Goal: Transaction & Acquisition: Purchase product/service

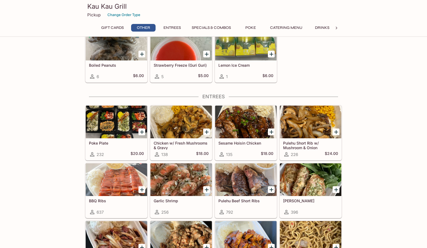
scroll to position [278, 0]
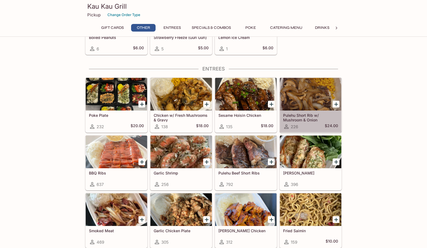
click at [290, 106] on div at bounding box center [311, 94] width 62 height 33
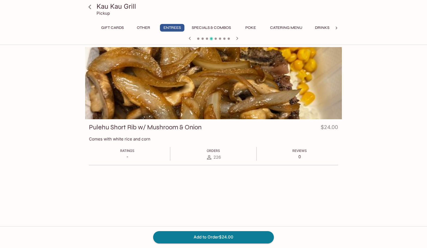
click at [130, 151] on span "Ratings" at bounding box center [127, 151] width 14 height 4
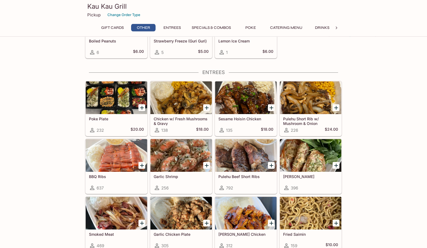
scroll to position [283, 0]
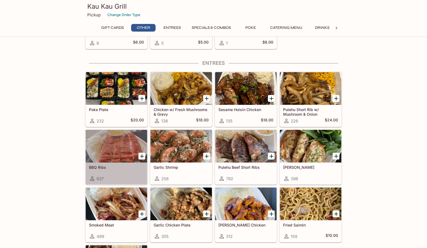
click at [102, 158] on div at bounding box center [117, 146] width 62 height 33
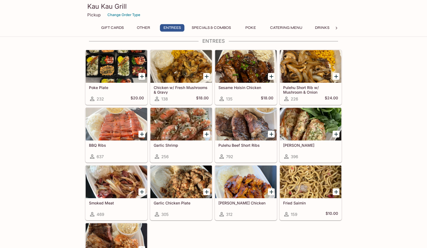
scroll to position [311, 0]
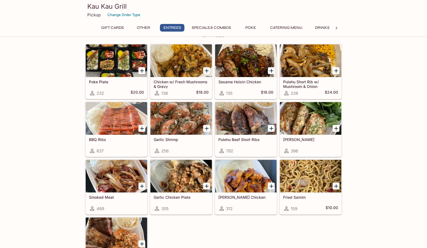
click at [243, 115] on div at bounding box center [246, 118] width 62 height 33
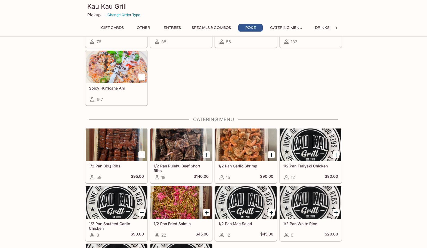
scroll to position [922, 0]
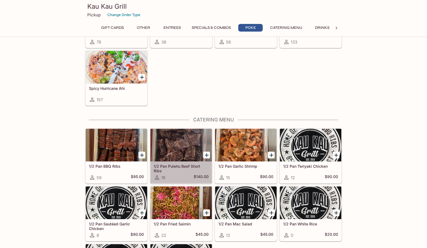
click at [187, 153] on div at bounding box center [182, 145] width 62 height 33
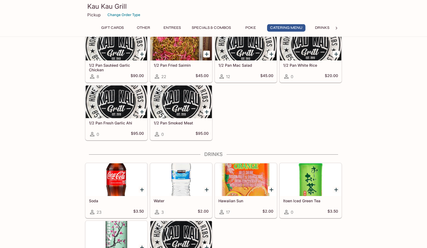
scroll to position [1109, 0]
